Goal: Information Seeking & Learning: Check status

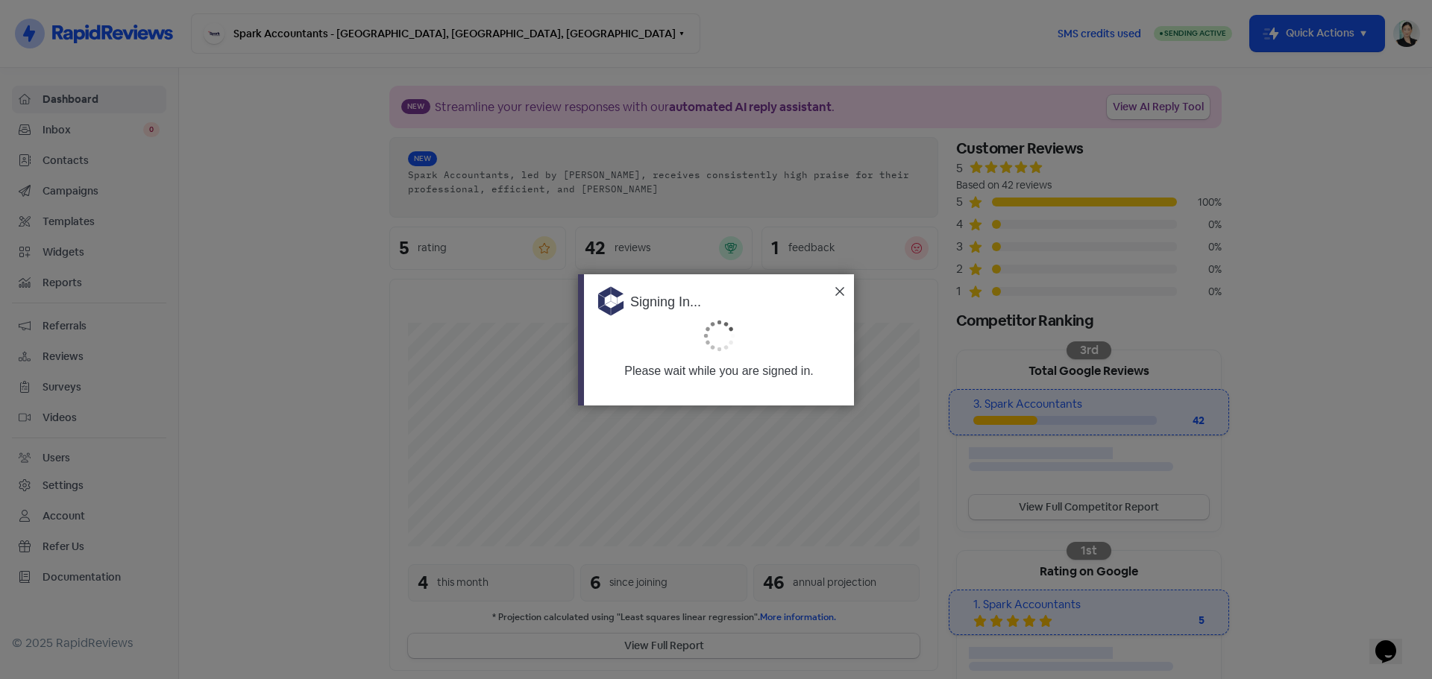
click at [843, 291] on img at bounding box center [839, 291] width 9 height 9
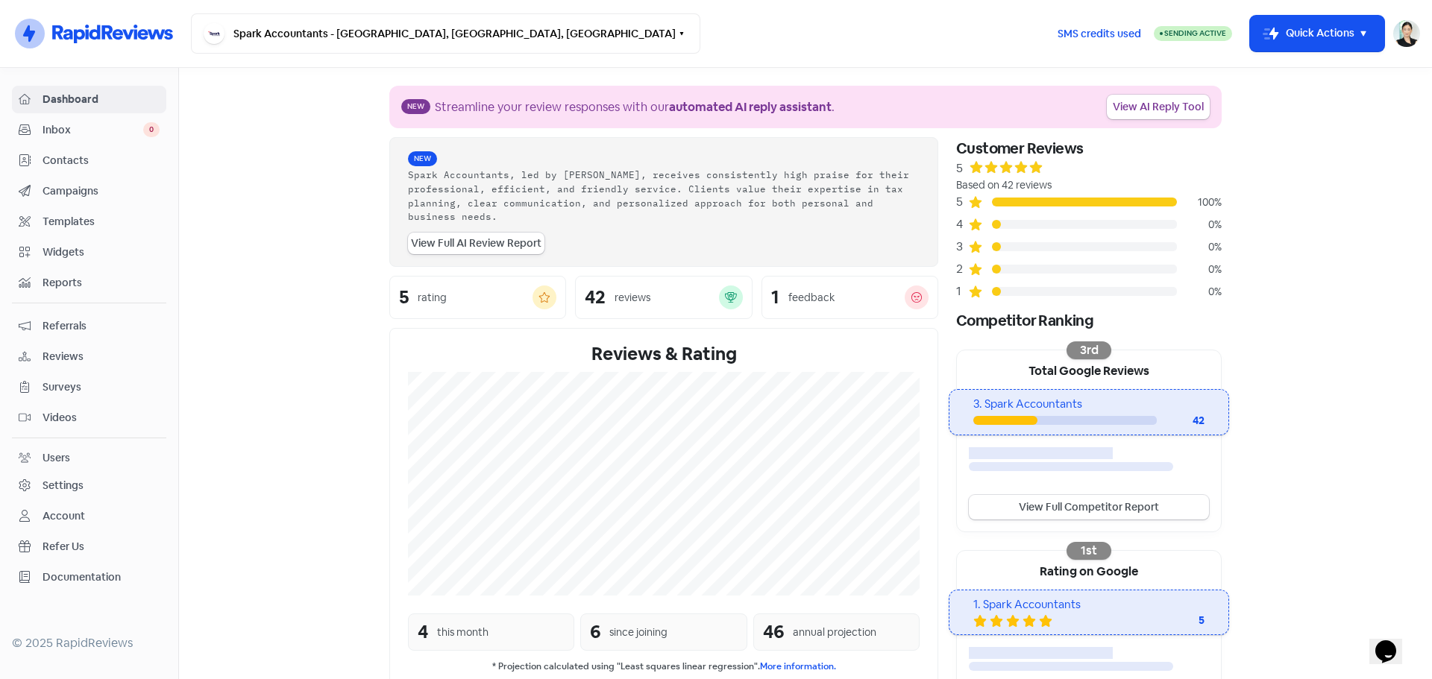
click at [107, 163] on span "Contacts" at bounding box center [101, 161] width 117 height 16
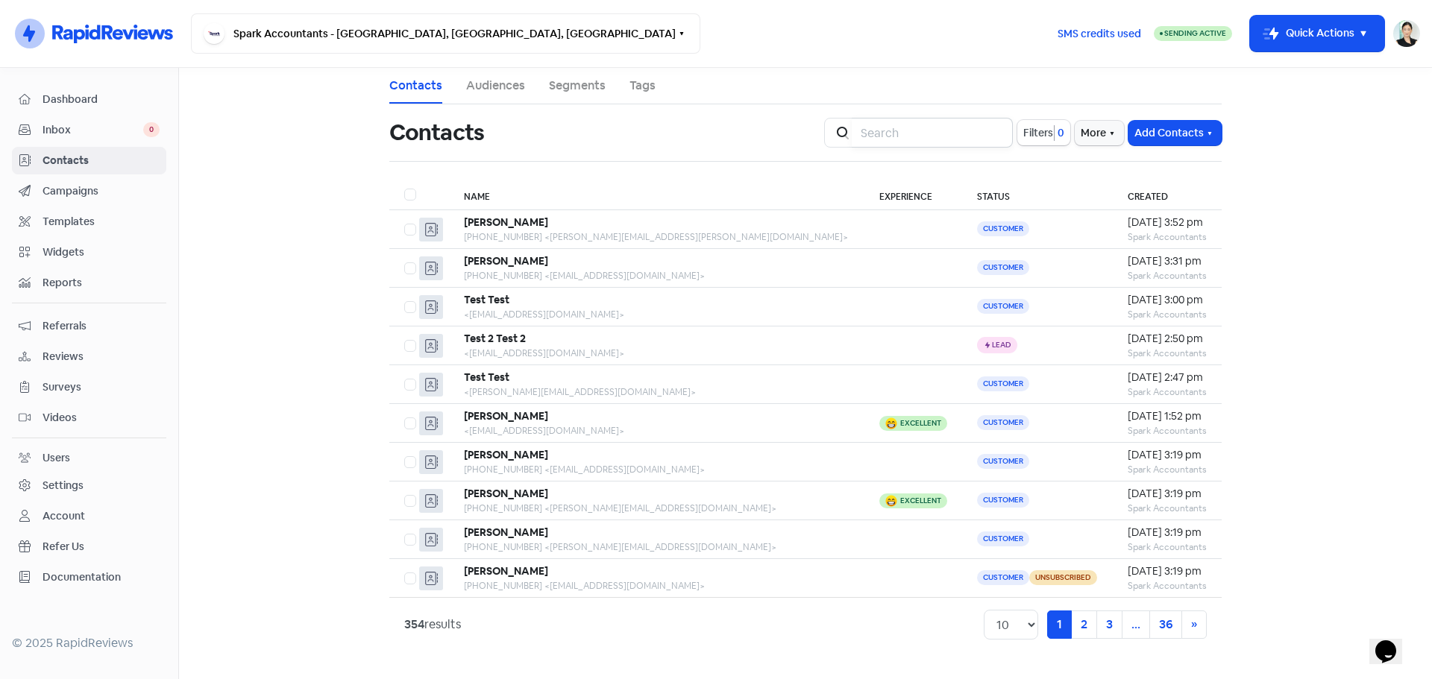
click at [949, 141] on input "search" at bounding box center [932, 133] width 161 height 30
type input "kye"
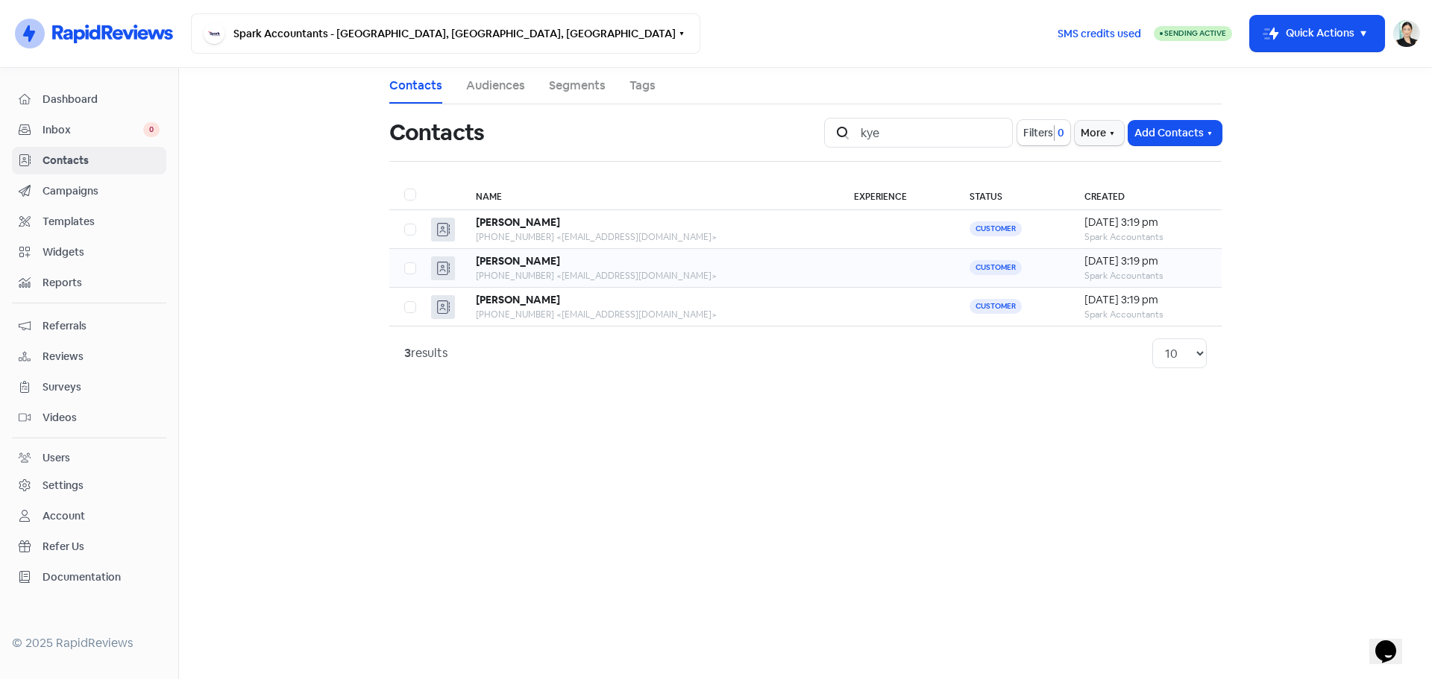
click at [728, 286] on td "[PERSON_NAME] [PHONE_NUMBER] <[EMAIL_ADDRESS][DOMAIN_NAME]>" at bounding box center [650, 268] width 378 height 39
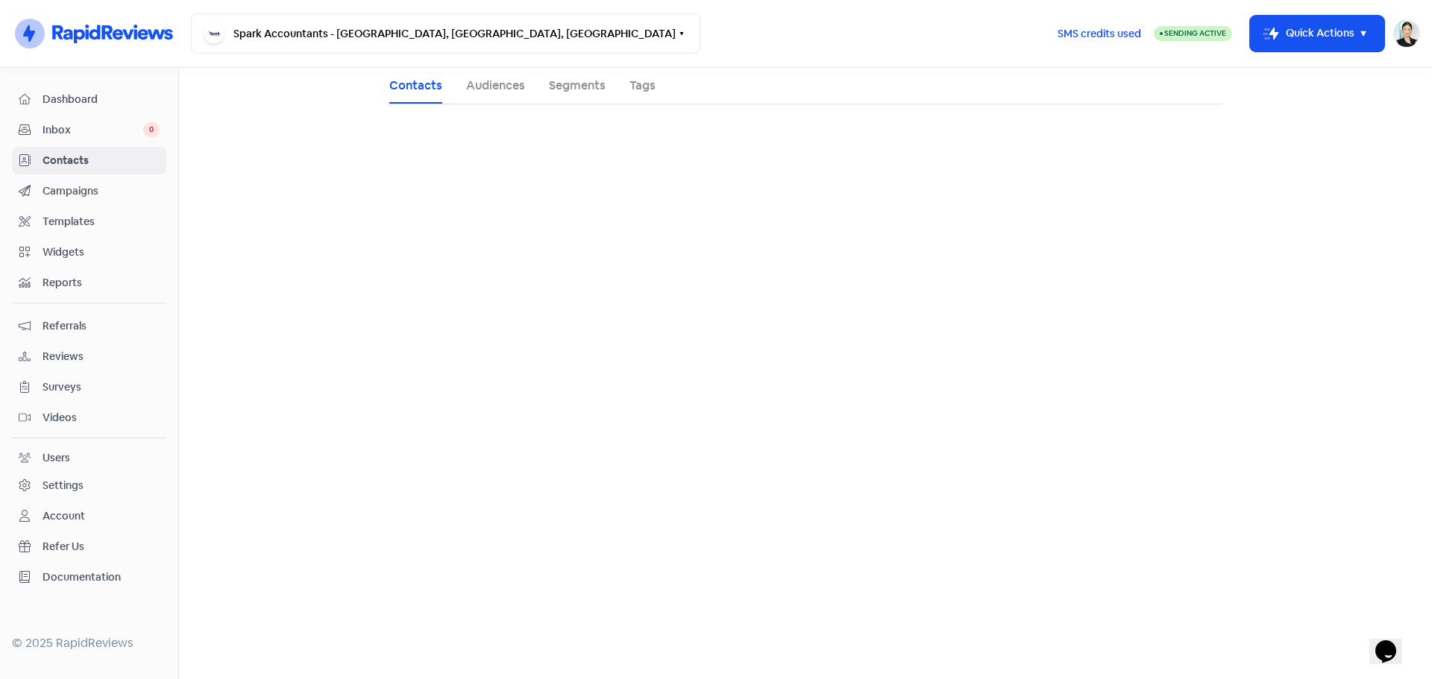
click at [711, 310] on main "Contacts Audiences Segments Tags Icon For Loading" at bounding box center [805, 373] width 1253 height 611
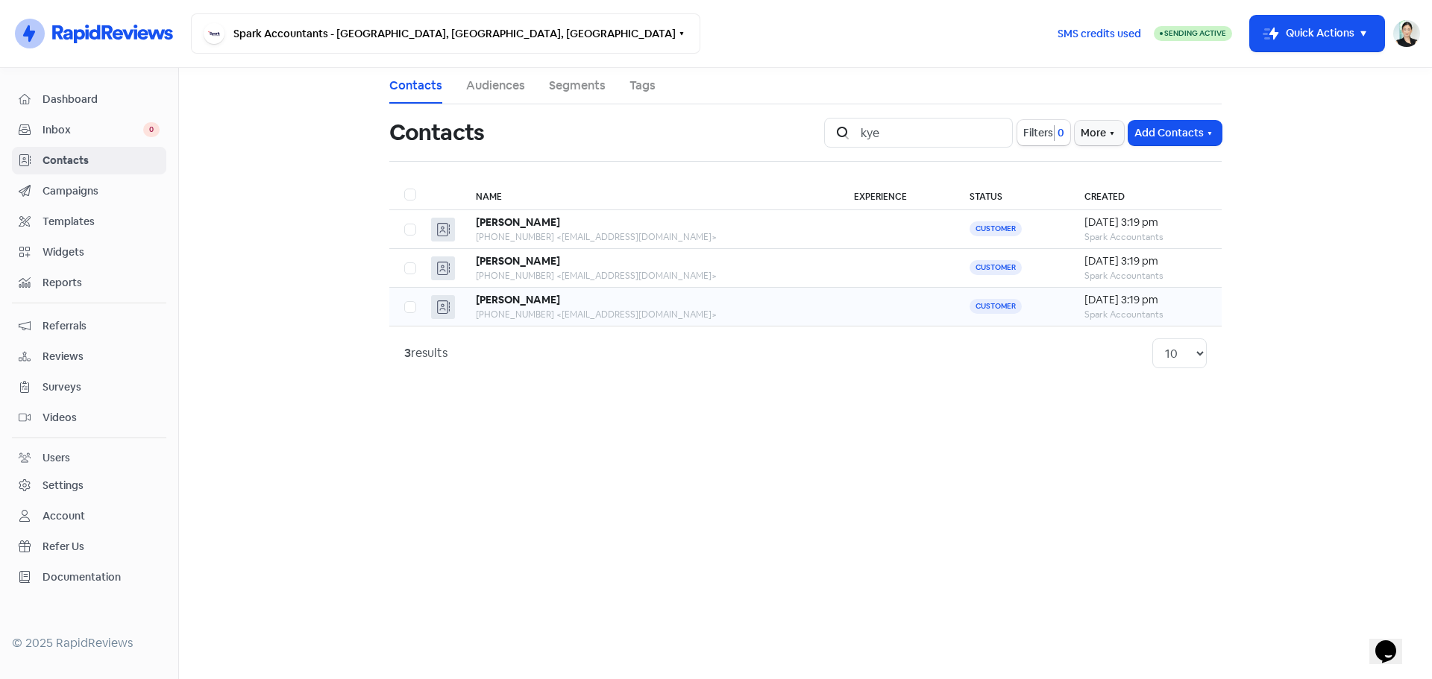
click at [506, 304] on b "[PERSON_NAME]" at bounding box center [518, 299] width 84 height 13
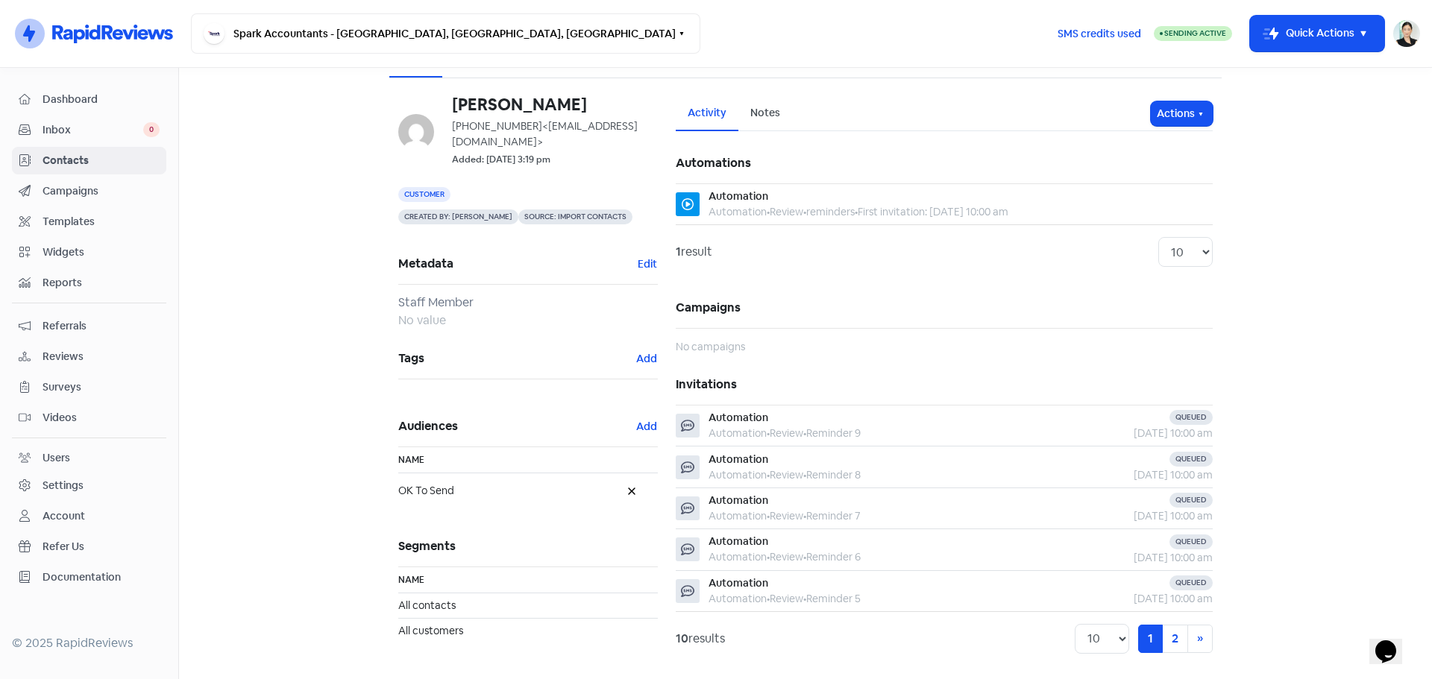
scroll to position [48, 0]
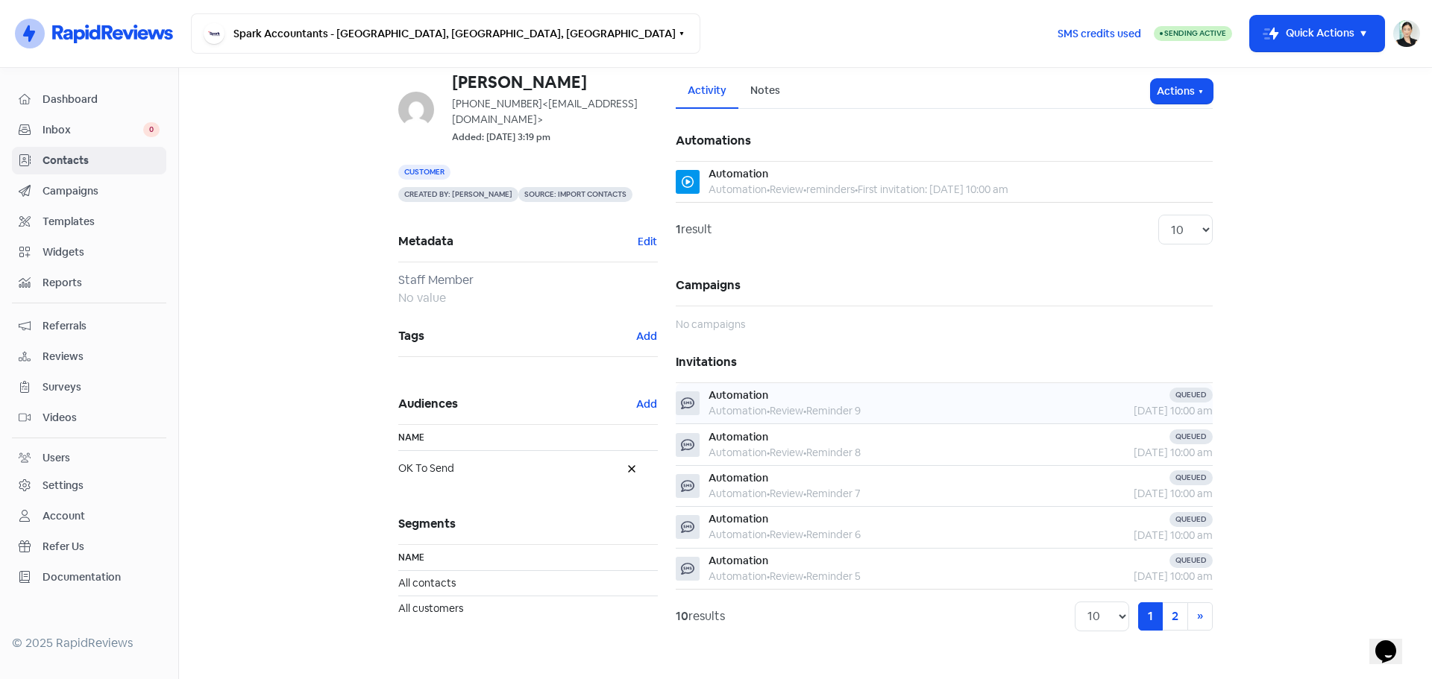
click at [860, 408] on div "Automation • Review • Reminder 9" at bounding box center [784, 411] width 152 height 16
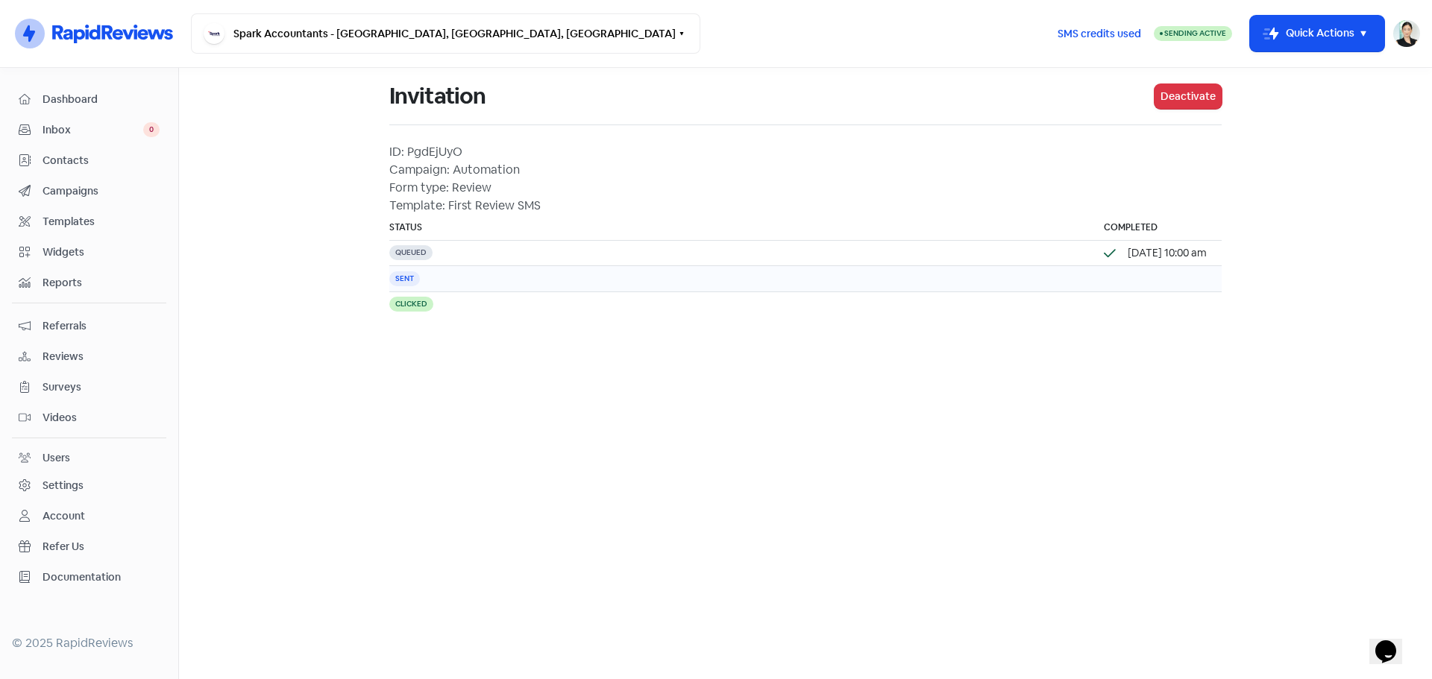
click at [395, 284] on div "Sent" at bounding box center [404, 278] width 31 height 15
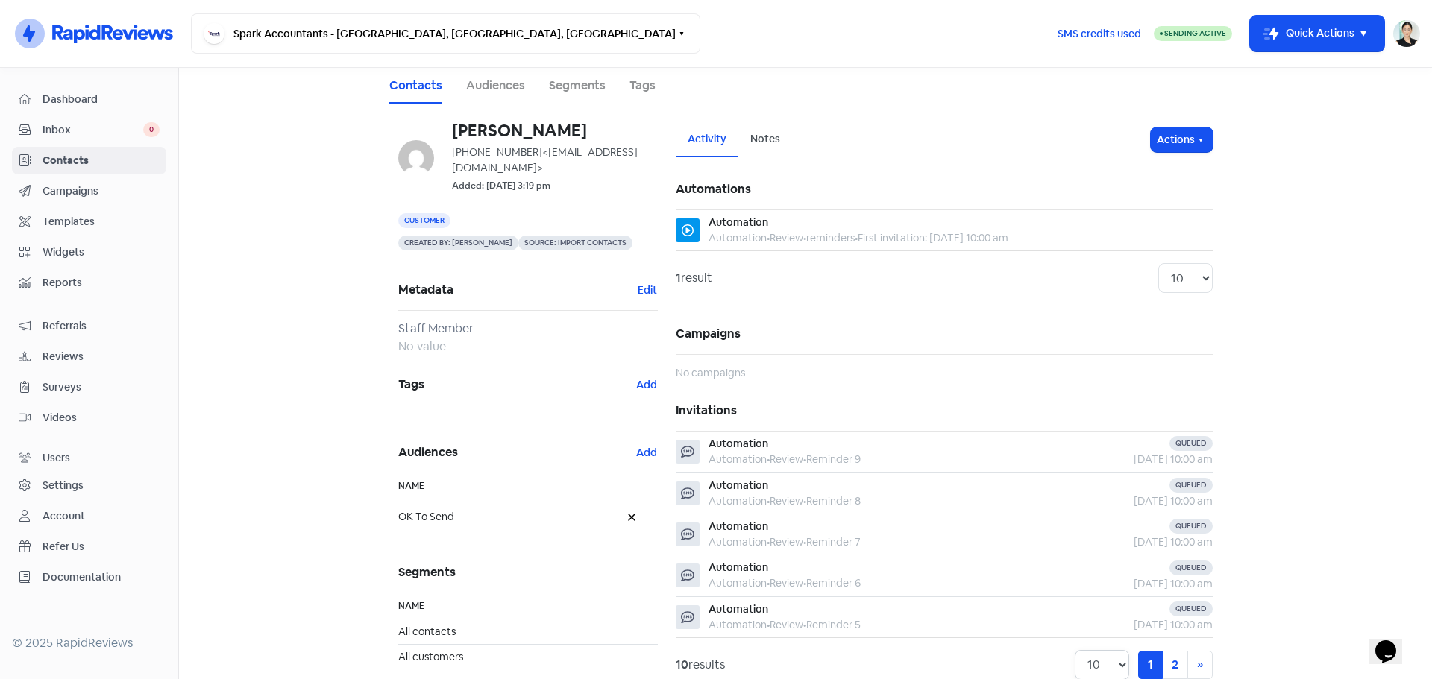
click at [1104, 661] on select "10 20 30 50 100" at bounding box center [1101, 665] width 54 height 30
click at [1074, 649] on select "10 20 30 50 100" at bounding box center [1101, 664] width 54 height 30
select select "10"
click at [1319, 529] on main "Contacts Audiences Segments Tags [PERSON_NAME] [PHONE_NUMBER] <[EMAIL_ADDRESS][…" at bounding box center [805, 373] width 1253 height 611
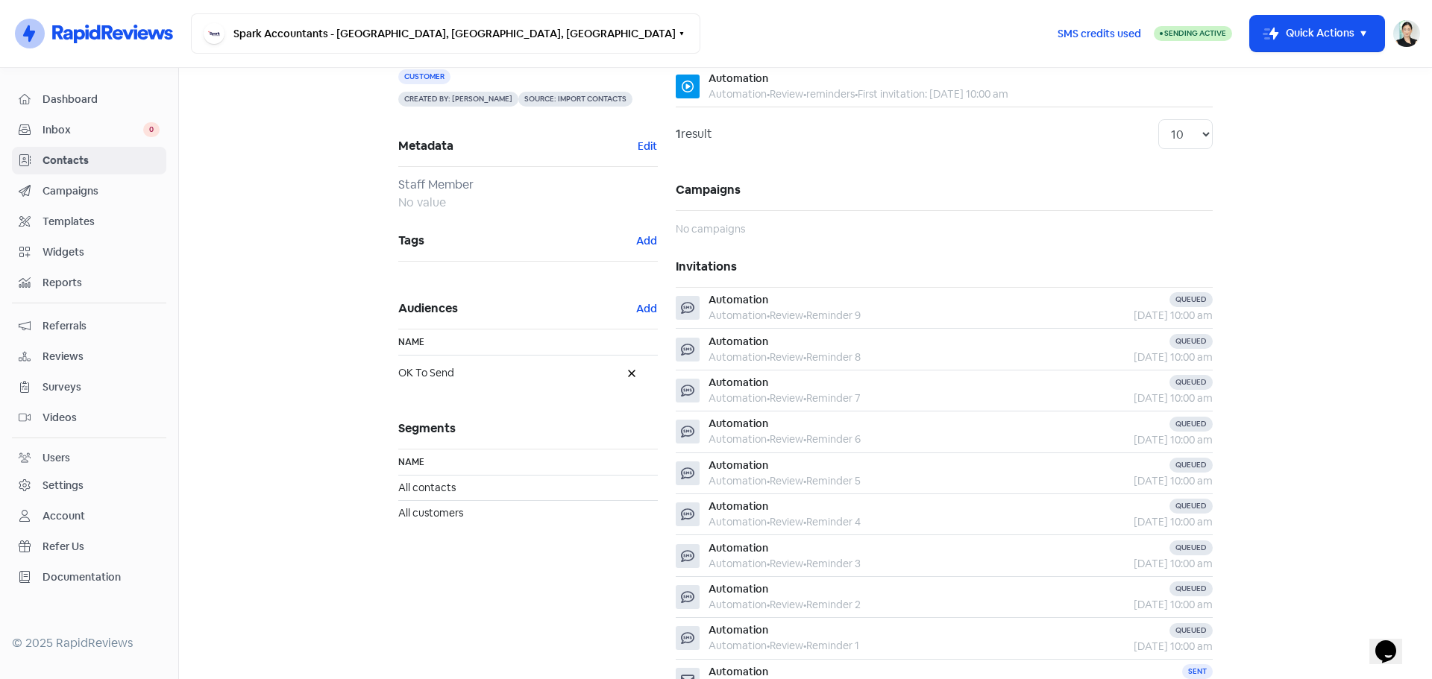
scroll to position [255, 0]
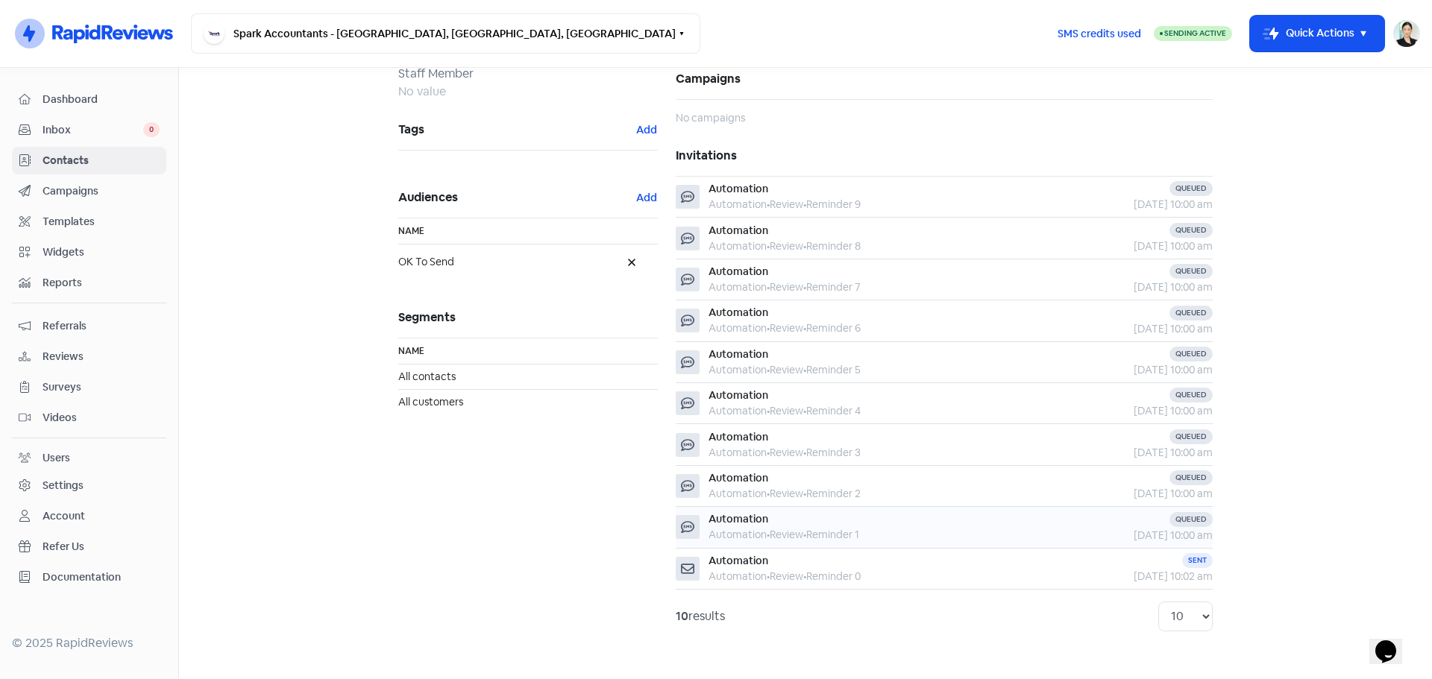
click at [744, 529] on div "Automation • Review • Reminder 1" at bounding box center [783, 535] width 151 height 16
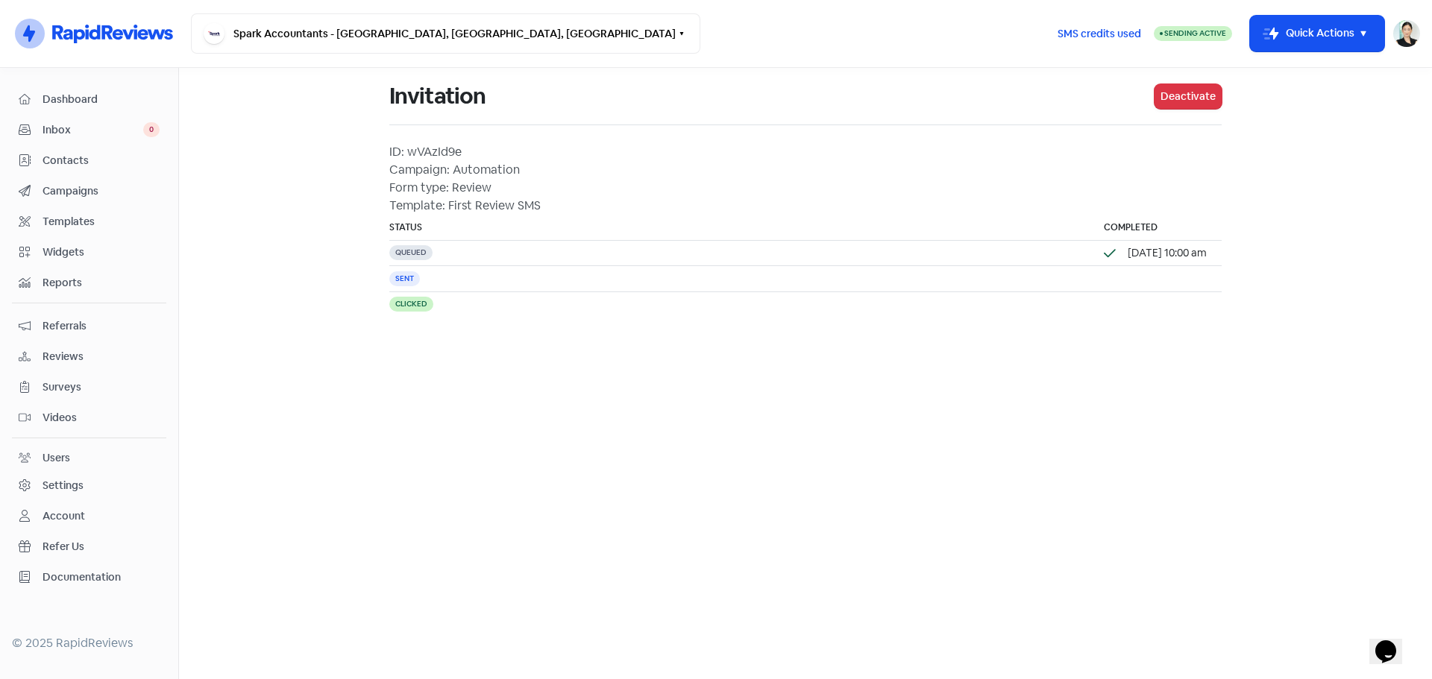
drag, startPoint x: 101, startPoint y: 128, endPoint x: 101, endPoint y: 151, distance: 22.4
click at [101, 128] on span "Inbox" at bounding box center [93, 130] width 101 height 16
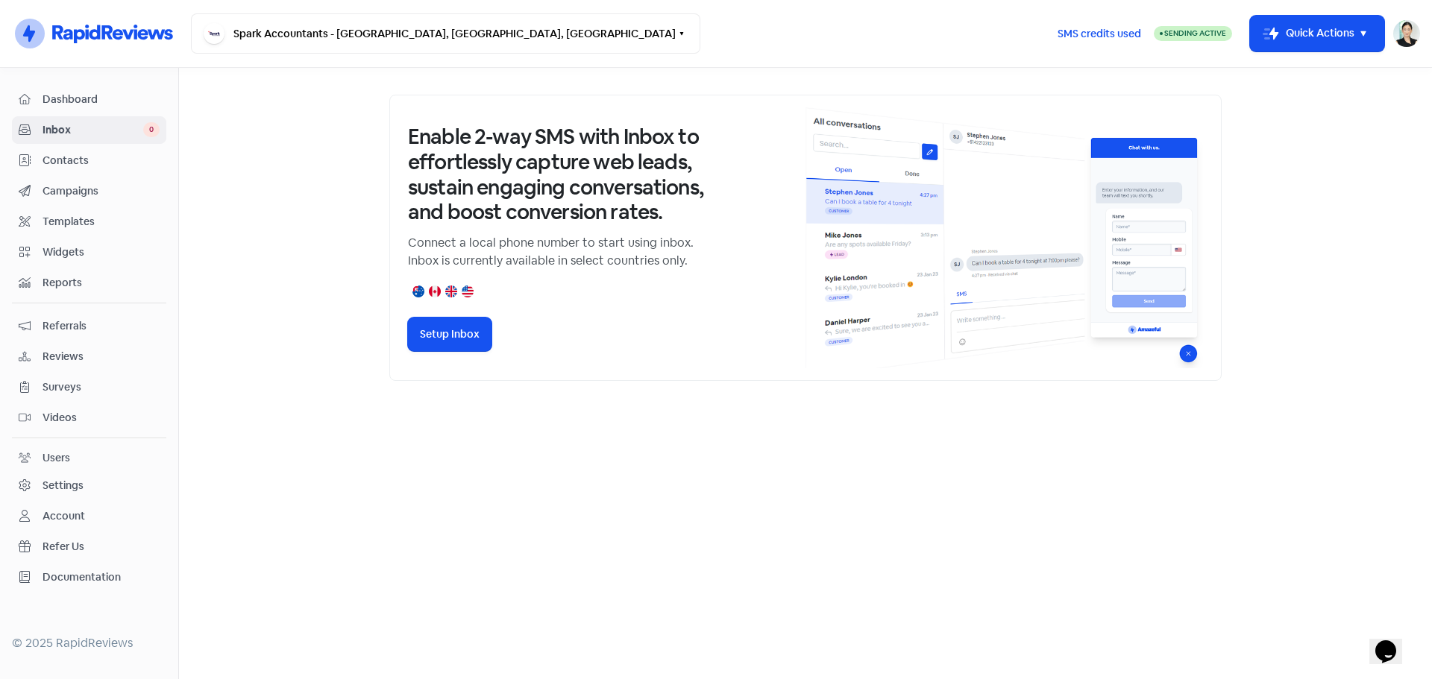
click at [100, 160] on span "Contacts" at bounding box center [101, 161] width 117 height 16
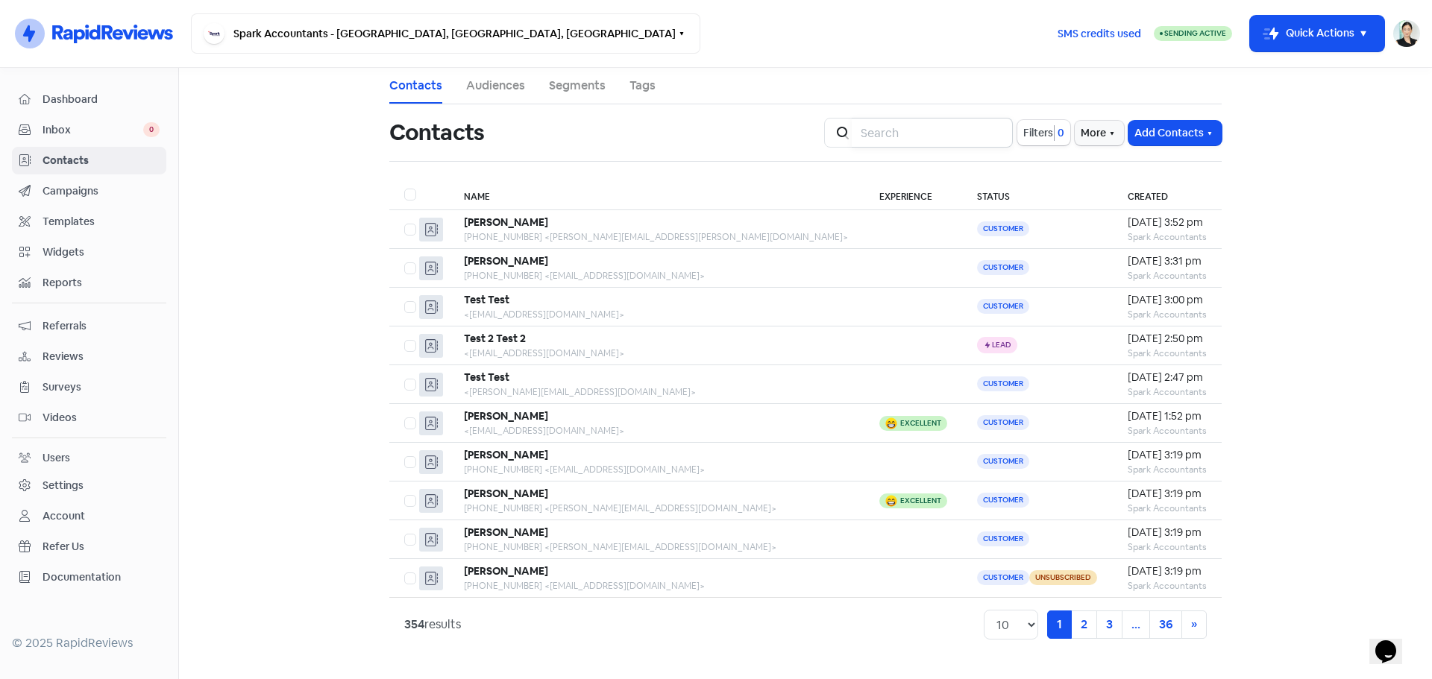
click at [968, 139] on input "search" at bounding box center [932, 133] width 161 height 30
type input "borg"
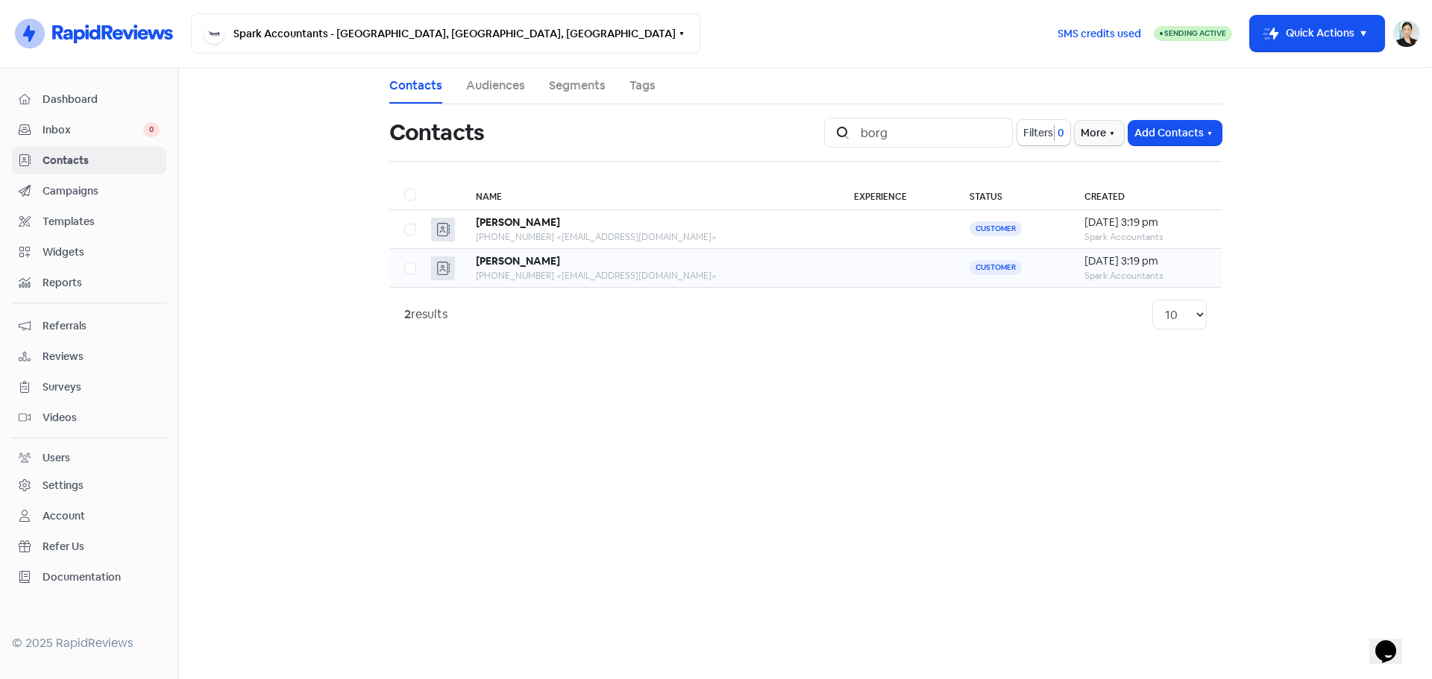
click at [538, 260] on b "[PERSON_NAME]" at bounding box center [518, 260] width 84 height 13
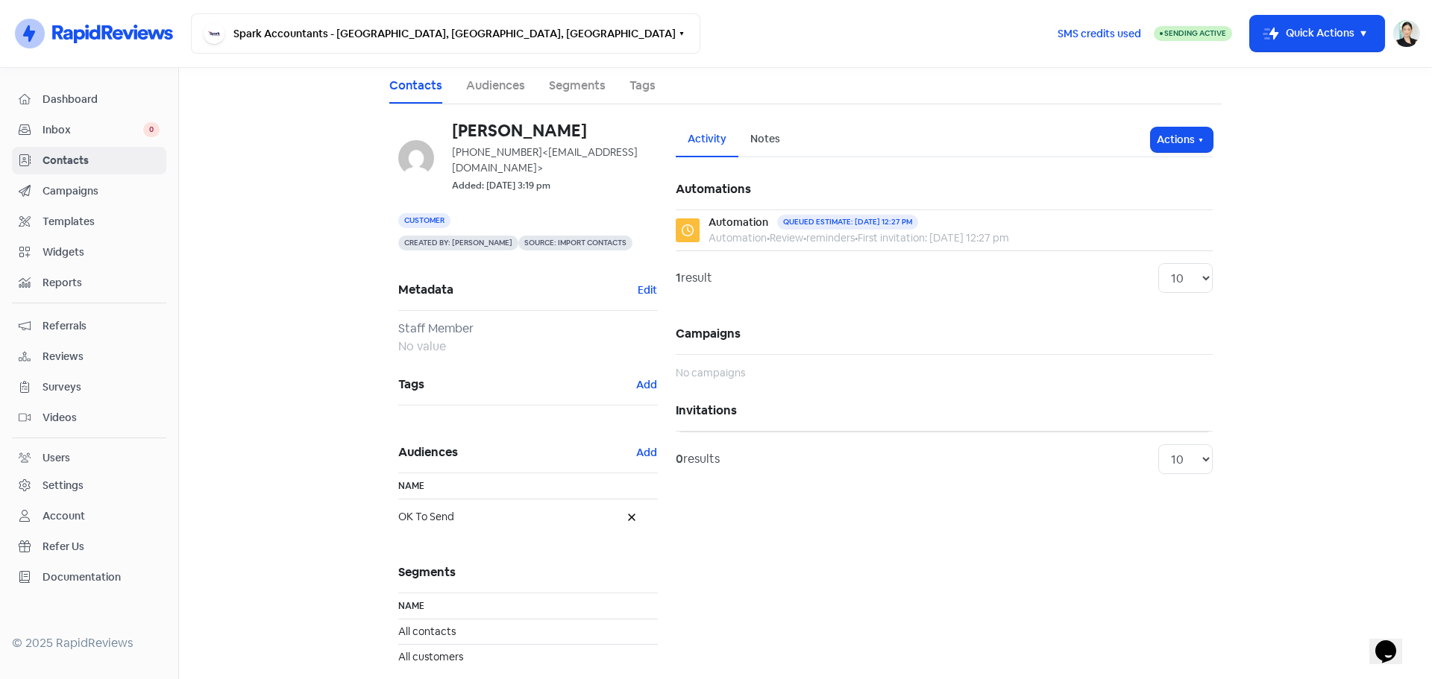
click at [747, 148] on div "Notes" at bounding box center [765, 139] width 54 height 35
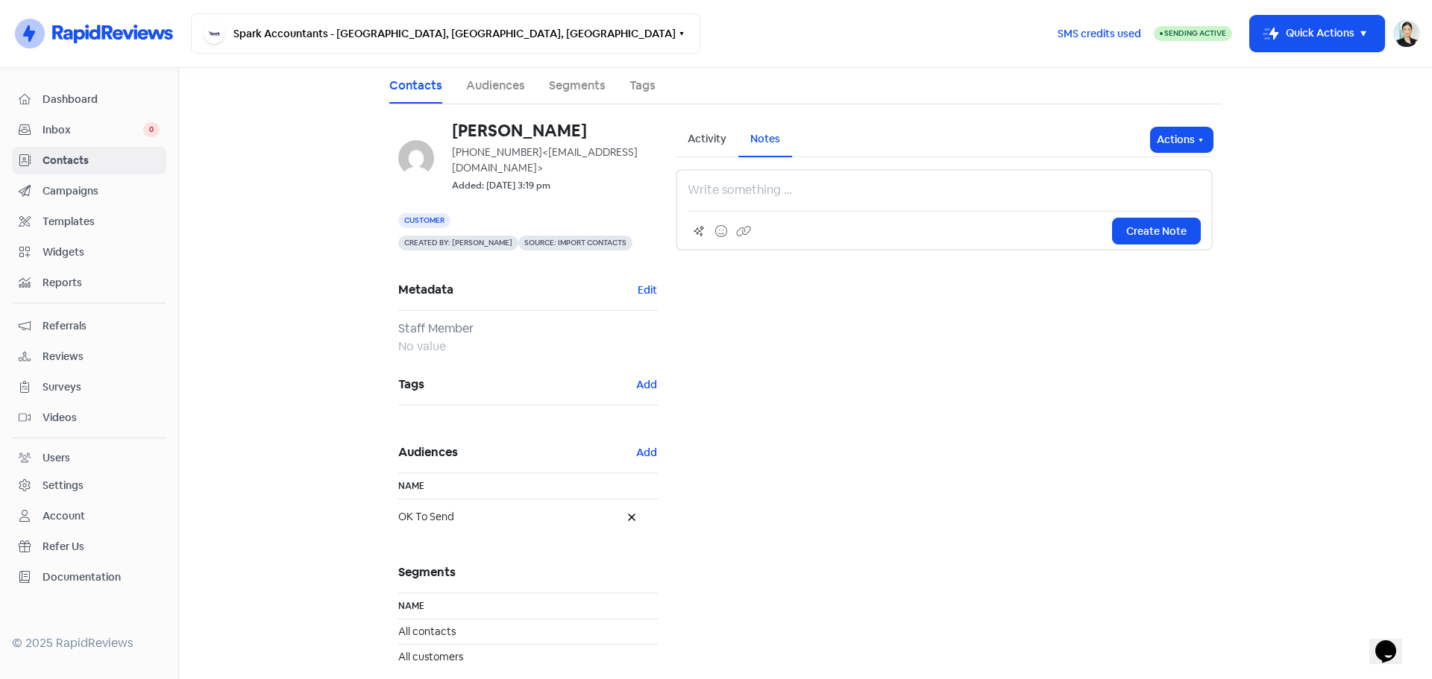
click at [694, 140] on div "Activity" at bounding box center [706, 139] width 39 height 16
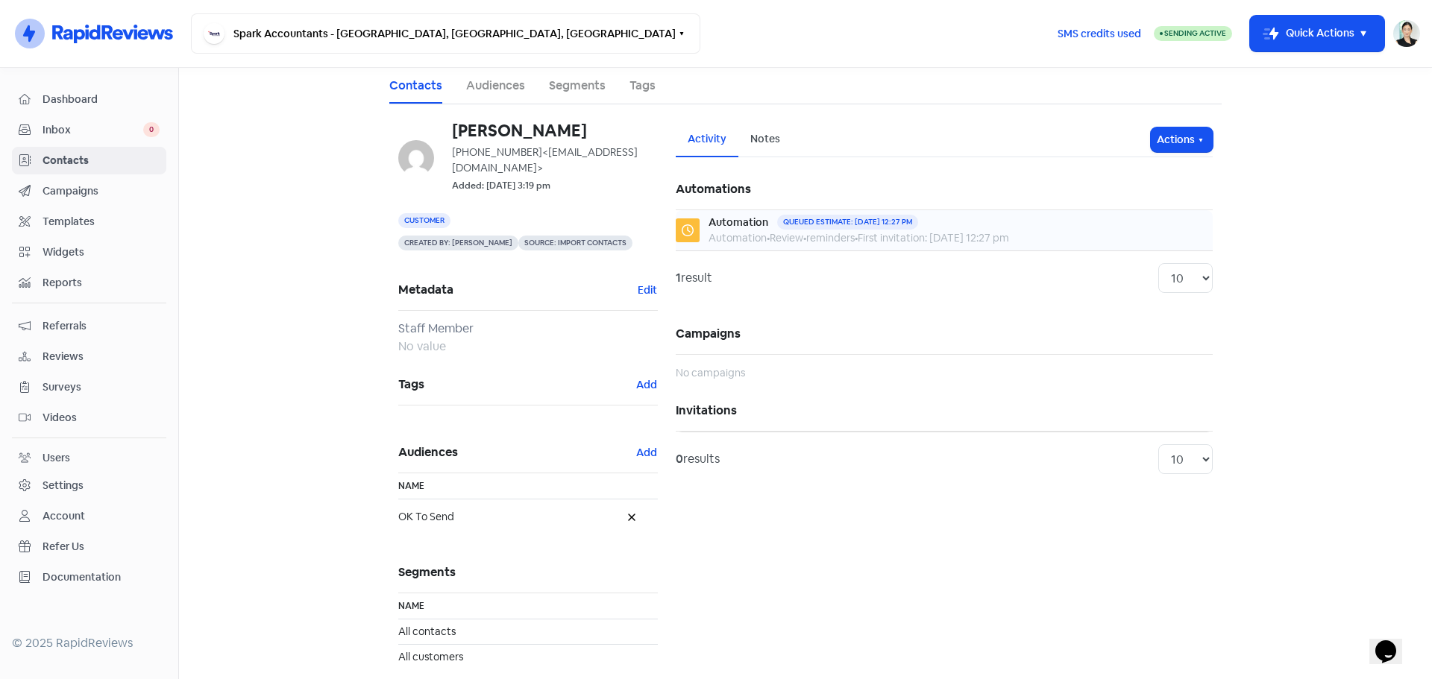
click at [894, 228] on div "Queued estimate: [DATE] 12:27 pm" at bounding box center [847, 222] width 141 height 15
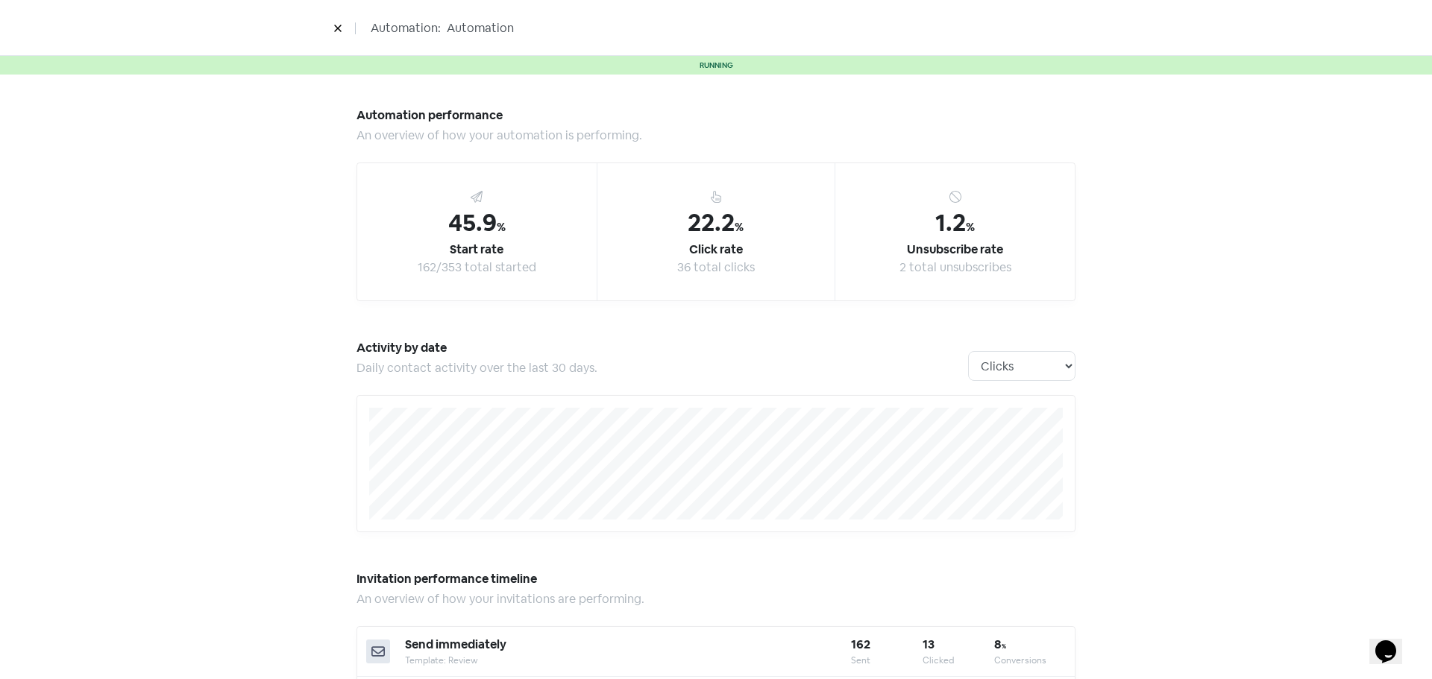
click at [333, 31] on button at bounding box center [338, 28] width 22 height 26
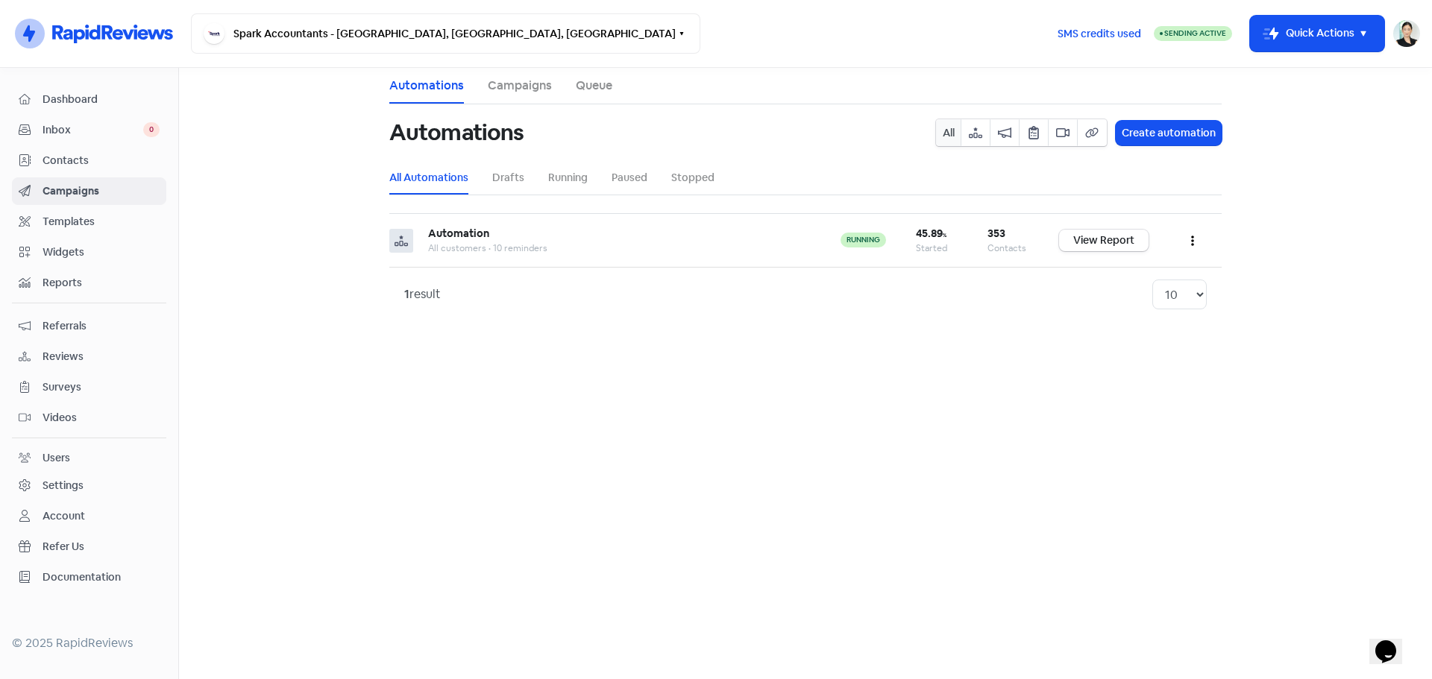
click at [96, 159] on span "Contacts" at bounding box center [101, 161] width 117 height 16
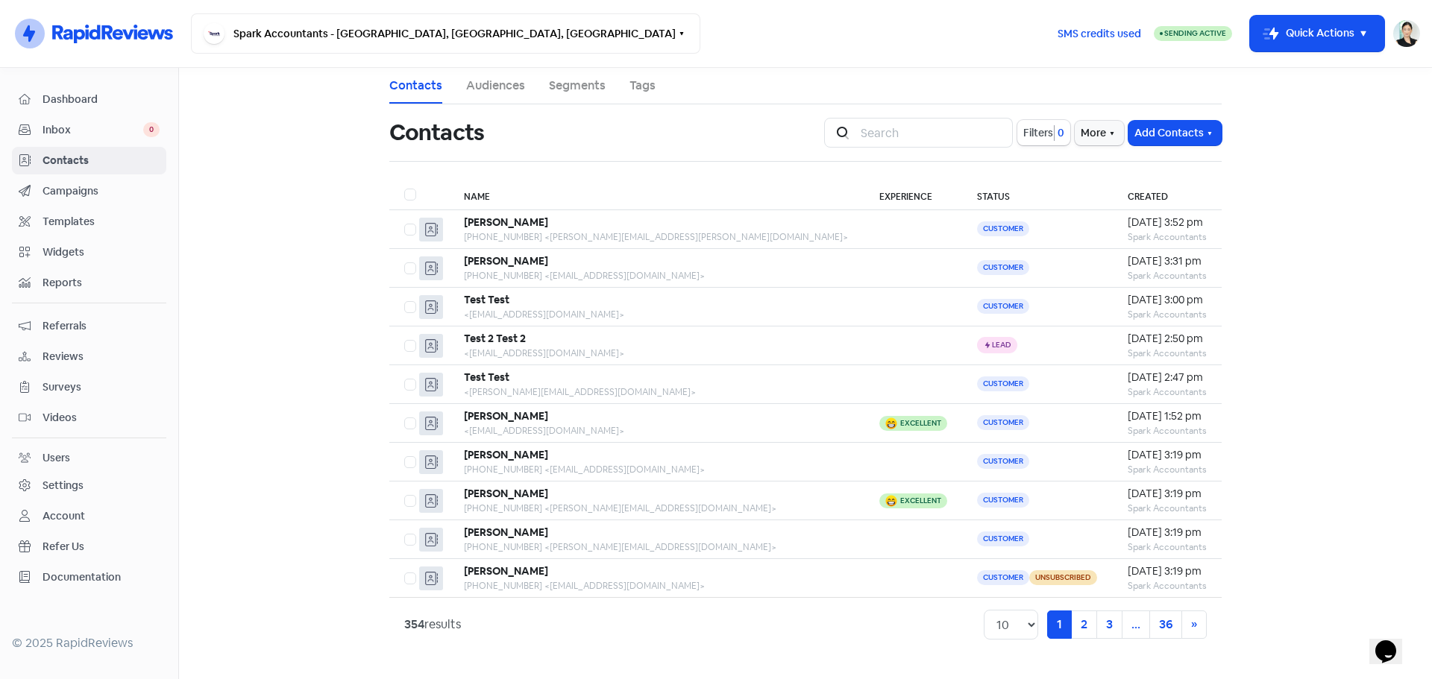
click at [95, 183] on div "Campaigns" at bounding box center [89, 191] width 141 height 17
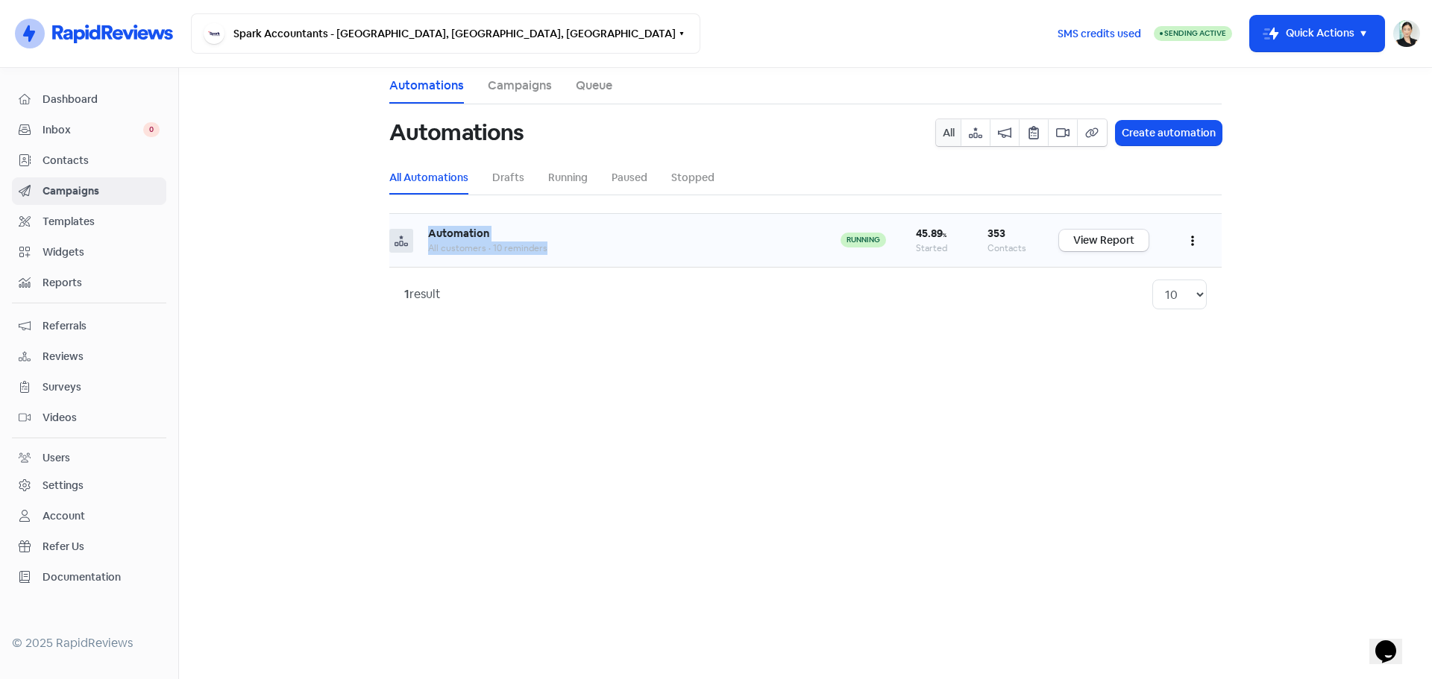
drag, startPoint x: 340, startPoint y: 236, endPoint x: 629, endPoint y: 266, distance: 290.9
click at [629, 266] on main "Automations Campaigns Queue Automations All Create automation All Automations D…" at bounding box center [805, 373] width 1253 height 611
click at [629, 266] on td "Automation All customers • 10 reminders" at bounding box center [619, 241] width 412 height 54
click at [81, 154] on span "Contacts" at bounding box center [101, 161] width 117 height 16
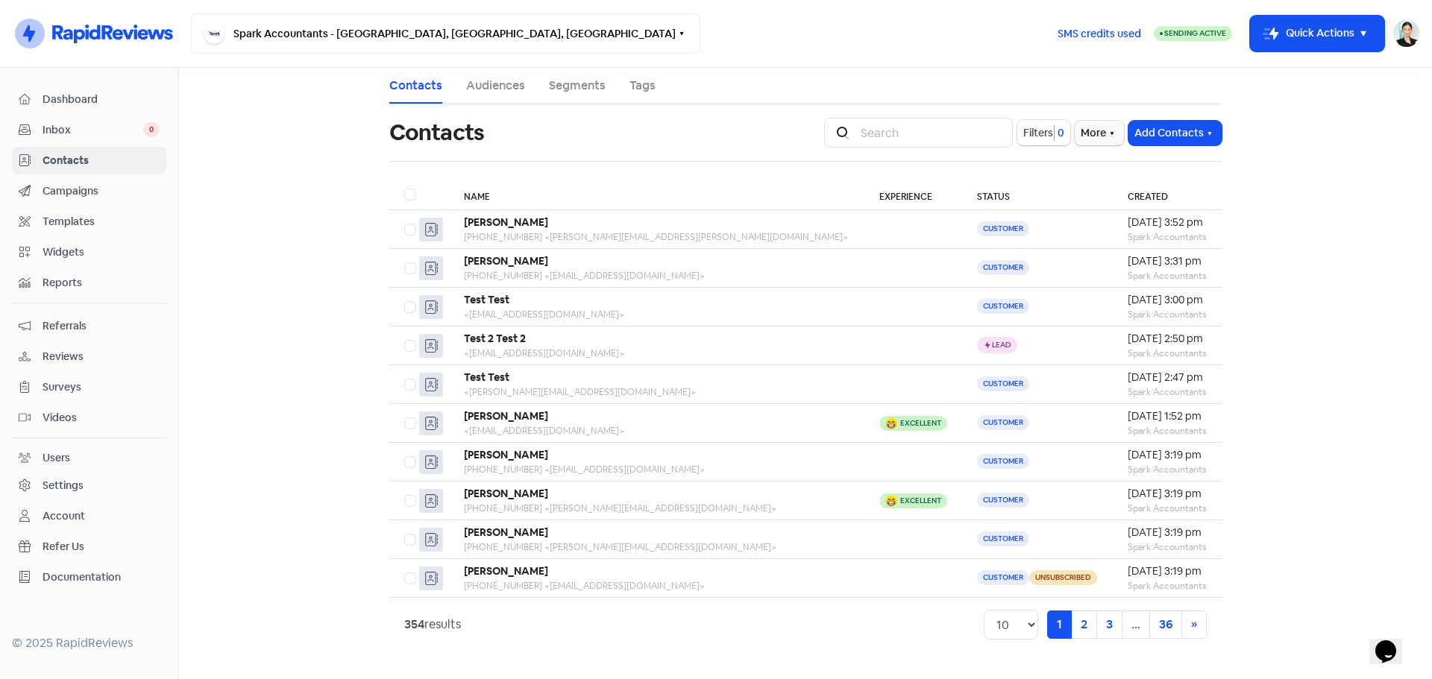
click at [81, 186] on span "Campaigns" at bounding box center [101, 191] width 117 height 16
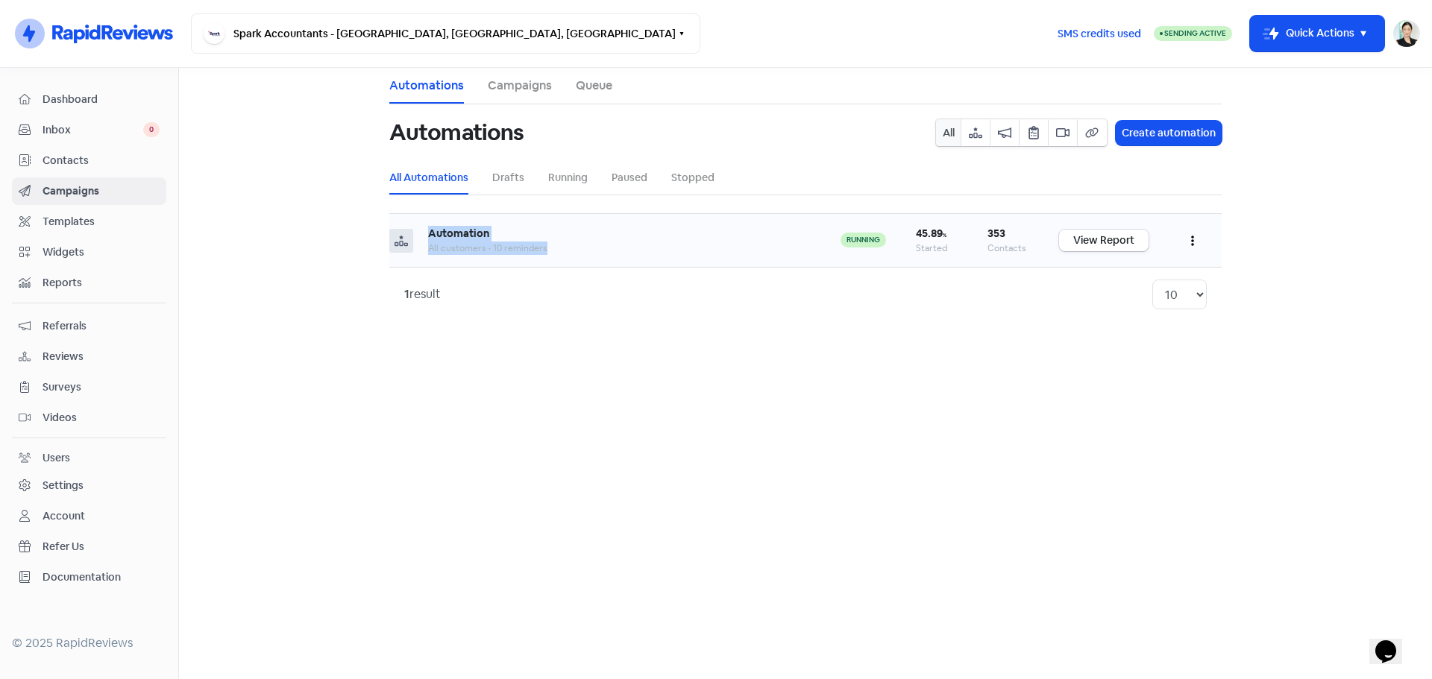
drag, startPoint x: 585, startPoint y: 248, endPoint x: 687, endPoint y: 262, distance: 103.1
click at [687, 262] on main "Automations Campaigns Queue Automations All Create automation All Automations D…" at bounding box center [805, 373] width 1253 height 611
click at [687, 262] on td "Automation All customers • 10 reminders" at bounding box center [619, 241] width 412 height 54
click at [116, 146] on div "Dashboard Inbox 0 Contacts Campaigns Templates Widgets Reports Referrals Review…" at bounding box center [89, 339] width 154 height 506
